Goal: Complete application form

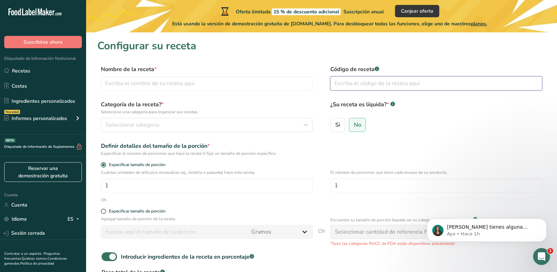
click at [439, 85] on input "text" at bounding box center [436, 83] width 212 height 14
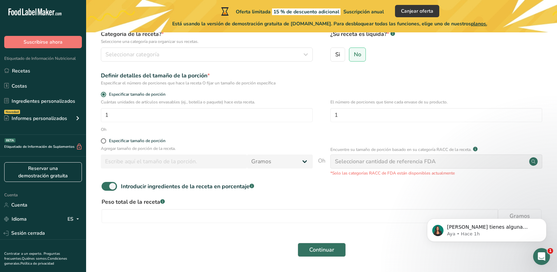
scroll to position [35, 0]
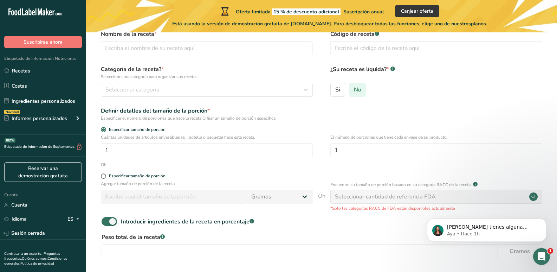
click at [362, 91] on label "No" at bounding box center [357, 90] width 17 height 14
click at [354, 91] on input "No" at bounding box center [351, 89] width 5 height 5
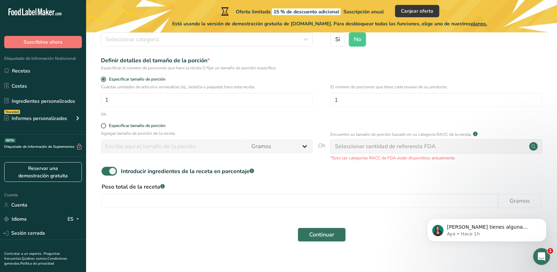
scroll to position [93, 0]
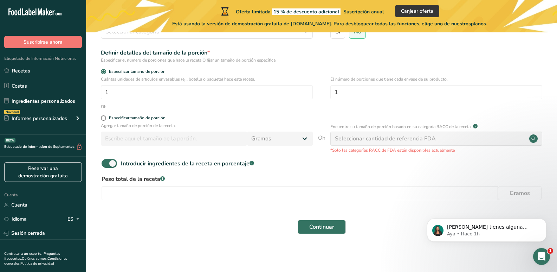
click at [322, 136] on font "Oh" at bounding box center [321, 138] width 7 height 8
click at [507, 135] on div "Seleccionar cantidad de referencia FDA" at bounding box center [436, 138] width 212 height 14
click at [511, 145] on div "Seleccionar cantidad de referencia FDA" at bounding box center [436, 138] width 212 height 14
click at [336, 224] on button "Continuar" at bounding box center [322, 227] width 48 height 14
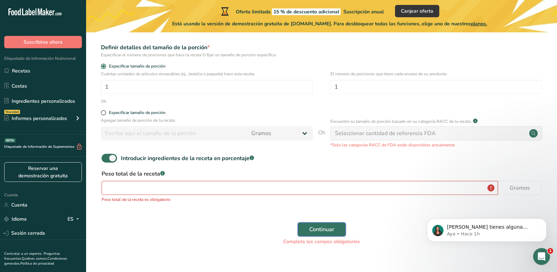
scroll to position [125, 0]
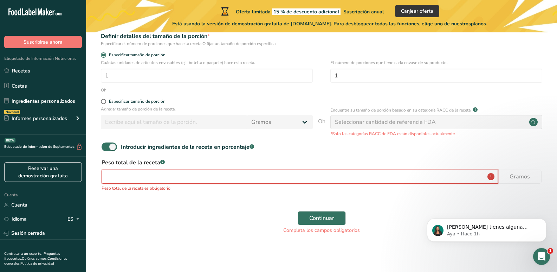
click at [201, 180] on input "number" at bounding box center [300, 176] width 397 height 14
click at [165, 79] on input "1" at bounding box center [207, 76] width 212 height 14
